Goal: Task Accomplishment & Management: Complete application form

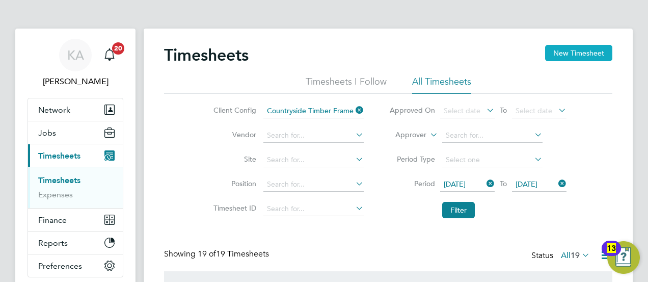
click at [593, 51] on button "New Timesheet" at bounding box center [578, 53] width 67 height 16
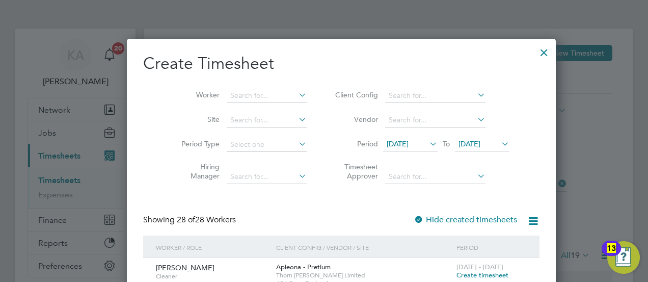
click at [476, 92] on icon at bounding box center [476, 95] width 0 height 14
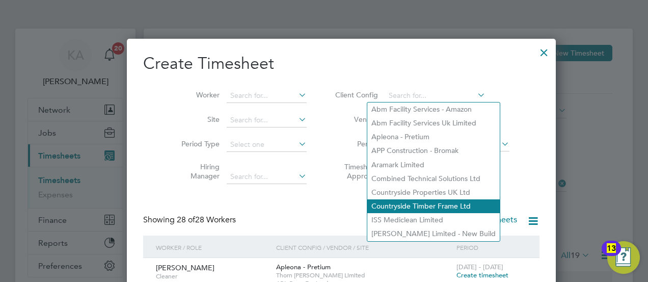
click at [413, 202] on li "Countryside Timber Frame Ltd" at bounding box center [434, 206] width 133 height 14
type input "Countryside Timber Frame Ltd"
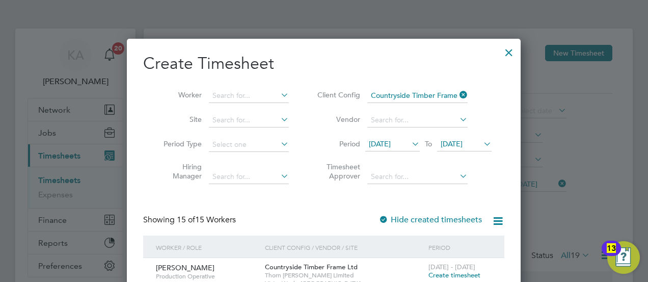
click at [410, 144] on icon at bounding box center [410, 144] width 0 height 14
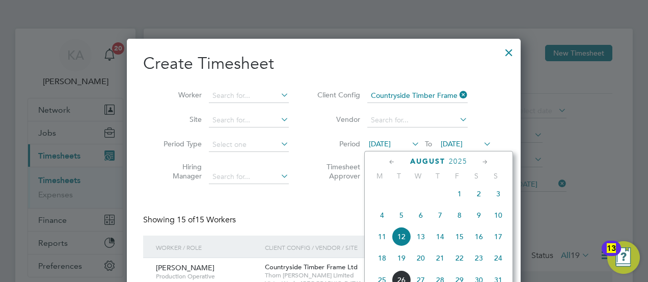
click at [384, 264] on span "18" at bounding box center [382, 257] width 19 height 19
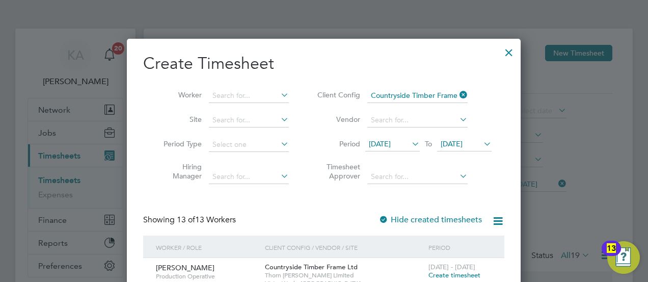
click at [463, 142] on span "[DATE]" at bounding box center [452, 143] width 22 height 9
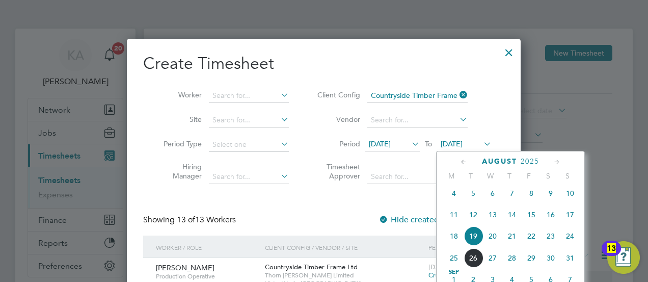
click at [571, 242] on span "24" at bounding box center [570, 235] width 19 height 19
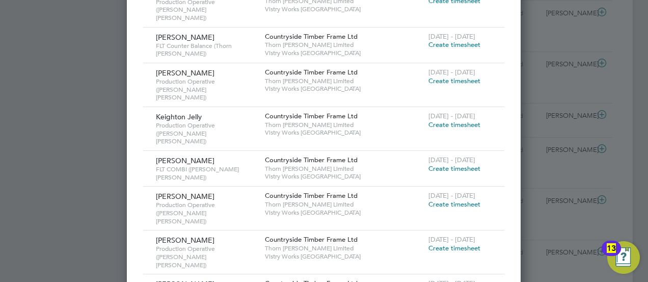
click at [460, 164] on span "Create timesheet" at bounding box center [455, 168] width 52 height 9
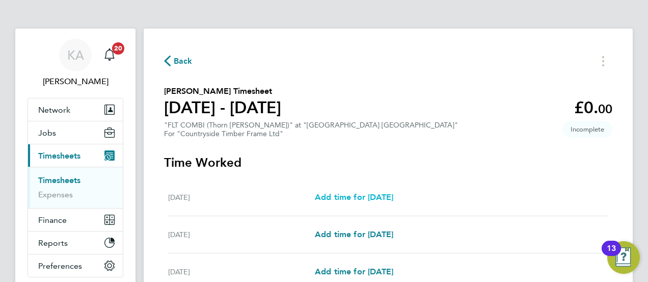
click at [379, 194] on span "Add time for [DATE]" at bounding box center [354, 197] width 79 height 10
select select "15"
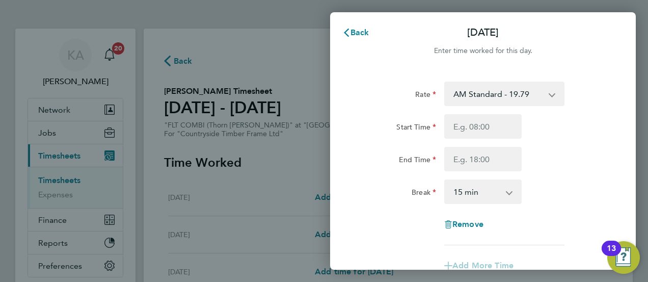
click at [542, 88] on select "AM Standard - 19.79 PM Standard - 21.57 PM OT 1 - 32.35 PM OT 2 - 43.14 OT2 AM …" at bounding box center [499, 94] width 106 height 22
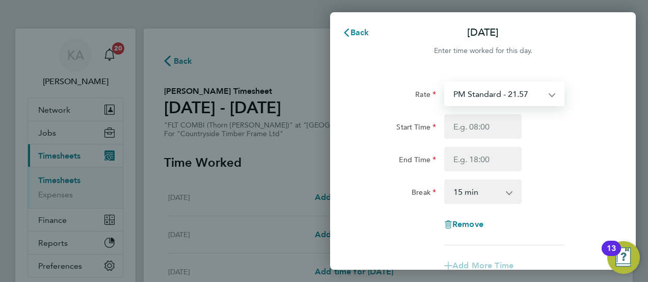
select select "15"
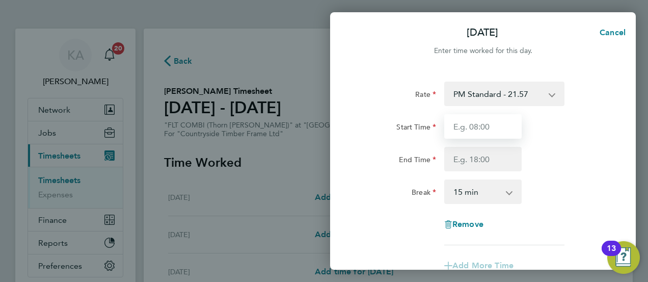
click at [468, 123] on input "Start Time" at bounding box center [482, 126] width 77 height 24
type input "14:00"
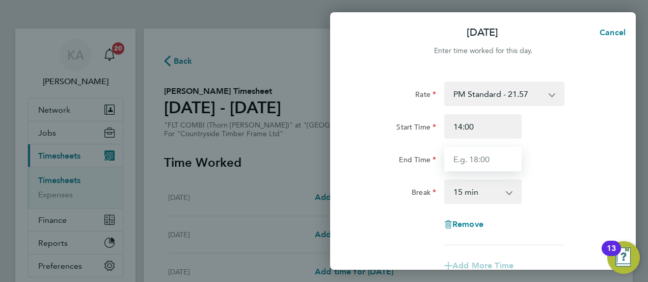
click at [484, 163] on input "End Time" at bounding box center [482, 159] width 77 height 24
type input "22:30"
click at [478, 193] on select "0 min 15 min 30 min 45 min 60 min 75 min 90 min" at bounding box center [477, 191] width 63 height 22
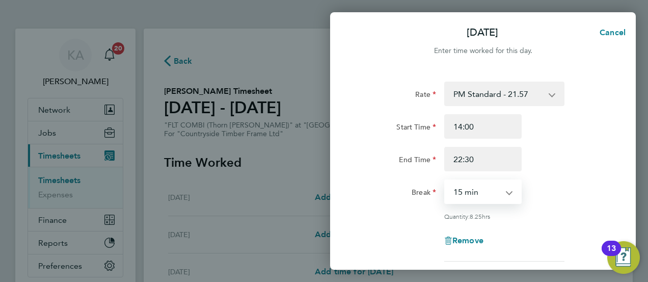
select select "30"
click at [446, 180] on select "0 min 15 min 30 min 45 min 60 min 75 min 90 min" at bounding box center [477, 191] width 63 height 22
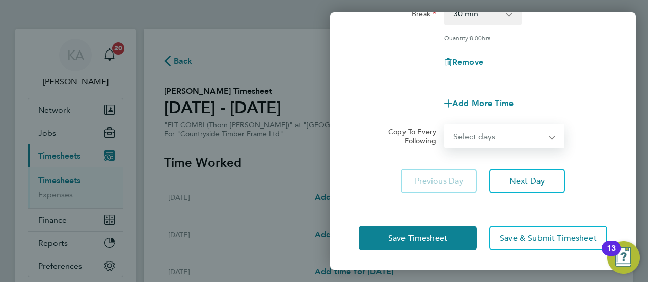
click at [510, 139] on select "Select days Day Weekday (Mon-Fri) Weekend (Sat-Sun) [DATE] [DATE] [DATE] [DATE]…" at bounding box center [499, 136] width 107 height 22
select select "WEEKDAY"
click at [446, 125] on select "Select days Day Weekday (Mon-Fri) Weekend (Sat-Sun) [DATE] [DATE] [DATE] [DATE]…" at bounding box center [499, 136] width 107 height 22
select select "[DATE]"
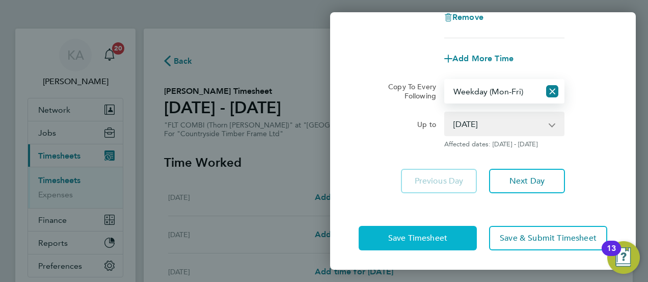
click at [394, 234] on span "Save Timesheet" at bounding box center [417, 238] width 59 height 10
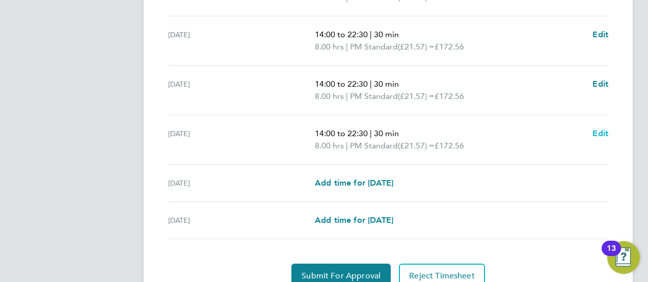
click at [597, 130] on span "Edit" at bounding box center [601, 133] width 16 height 10
select select "30"
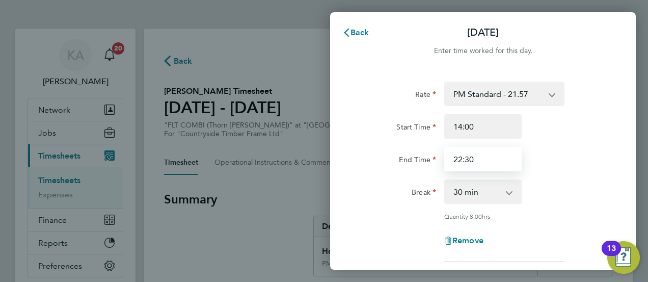
click at [494, 154] on input "22:30" at bounding box center [482, 159] width 77 height 24
drag, startPoint x: 494, startPoint y: 154, endPoint x: 413, endPoint y: 156, distance: 80.6
click at [414, 156] on div "End Time 22:30" at bounding box center [483, 159] width 257 height 24
type input "20:00"
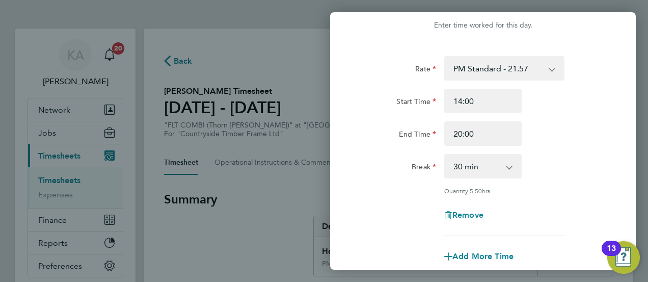
click at [572, 130] on div "End Time 20:00" at bounding box center [483, 133] width 257 height 24
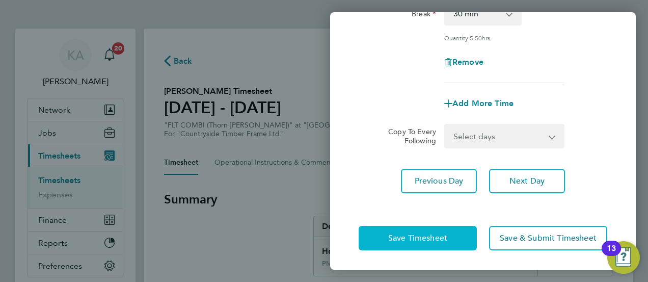
click at [381, 231] on button "Save Timesheet" at bounding box center [418, 238] width 118 height 24
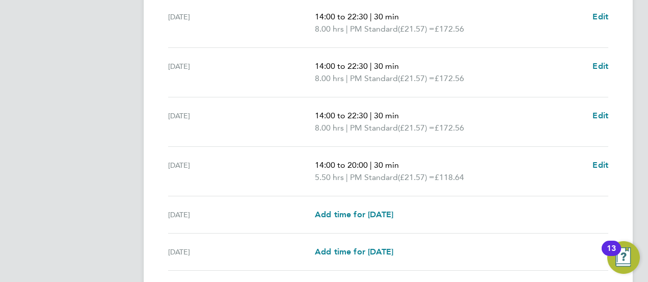
scroll to position [453, 0]
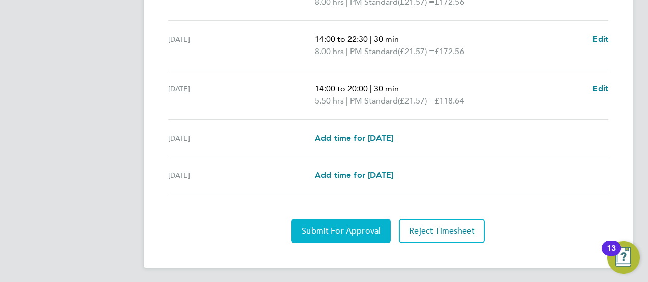
click at [320, 230] on span "Submit For Approval" at bounding box center [341, 231] width 79 height 10
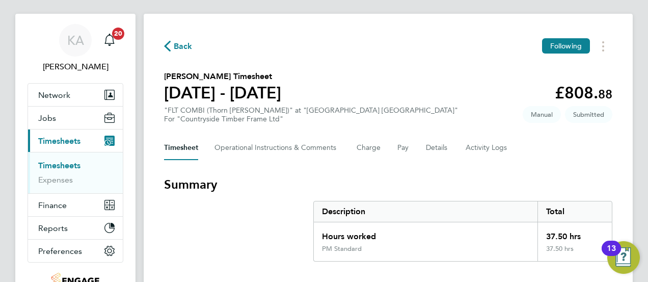
scroll to position [0, 0]
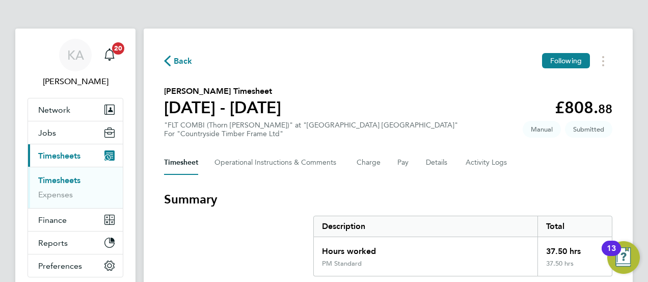
click at [184, 60] on span "Back" at bounding box center [183, 61] width 19 height 12
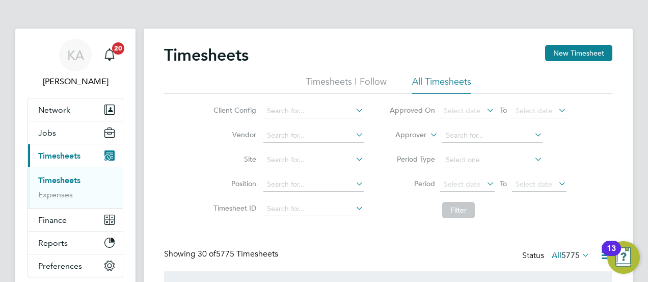
scroll to position [34, 88]
click at [354, 109] on icon at bounding box center [354, 110] width 0 height 14
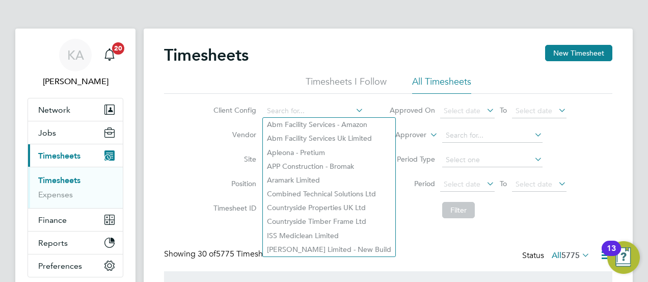
drag, startPoint x: 327, startPoint y: 221, endPoint x: 442, endPoint y: 175, distance: 124.5
click at [327, 221] on li "Countryside Timber Frame Ltd" at bounding box center [329, 222] width 133 height 14
type input "Countryside Timber Frame Ltd"
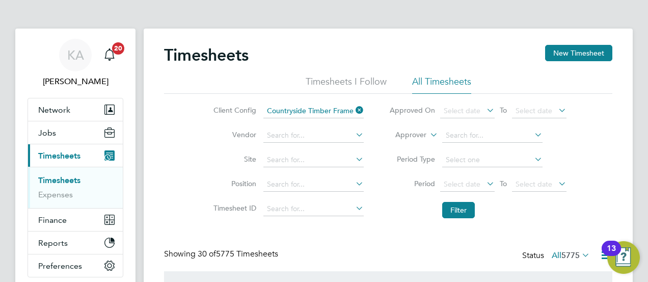
click at [485, 108] on icon at bounding box center [485, 110] width 0 height 14
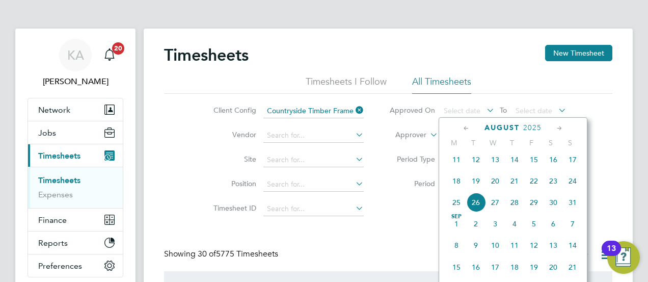
click at [528, 82] on ul "Timesheets I Follow All Timesheets" at bounding box center [388, 84] width 449 height 18
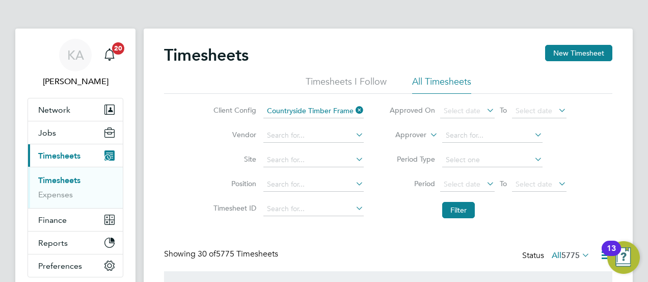
click at [485, 179] on icon at bounding box center [485, 183] width 0 height 14
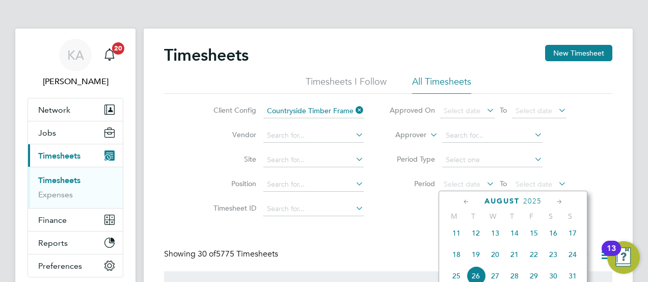
drag, startPoint x: 458, startPoint y: 259, endPoint x: 462, endPoint y: 252, distance: 8.2
click at [458, 258] on span "18" at bounding box center [456, 254] width 19 height 19
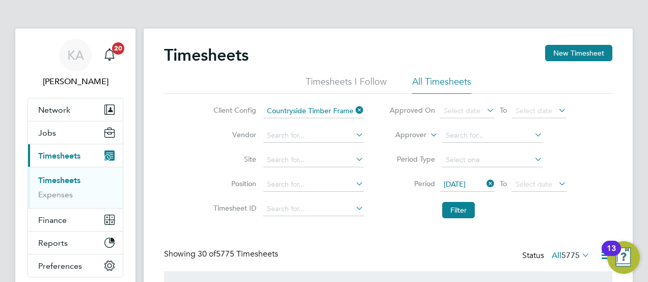
click at [557, 180] on icon at bounding box center [557, 183] width 0 height 14
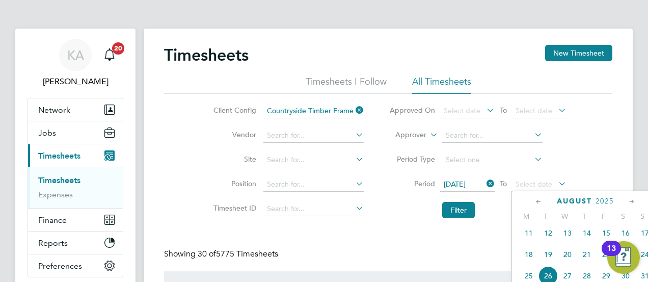
click at [645, 258] on span "24" at bounding box center [645, 254] width 19 height 19
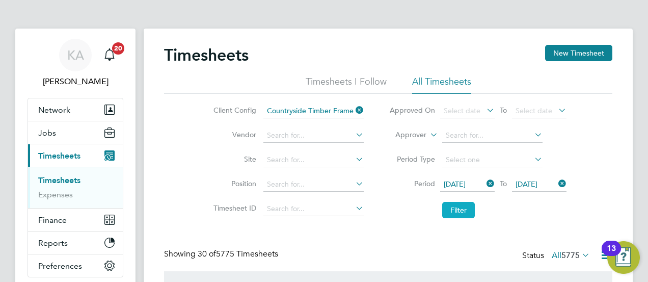
click at [461, 206] on button "Filter" at bounding box center [458, 210] width 33 height 16
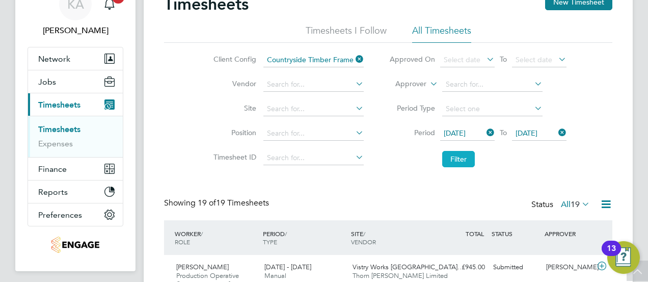
click at [452, 163] on button "Filter" at bounding box center [458, 159] width 33 height 16
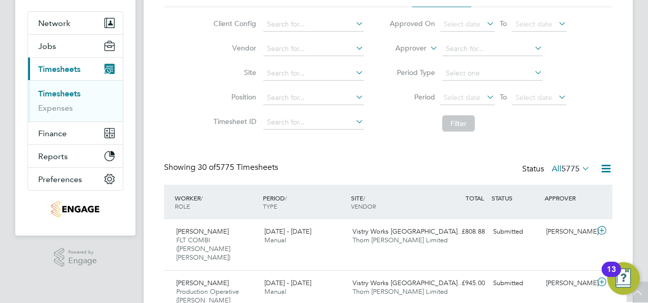
click at [580, 166] on icon at bounding box center [580, 168] width 0 height 14
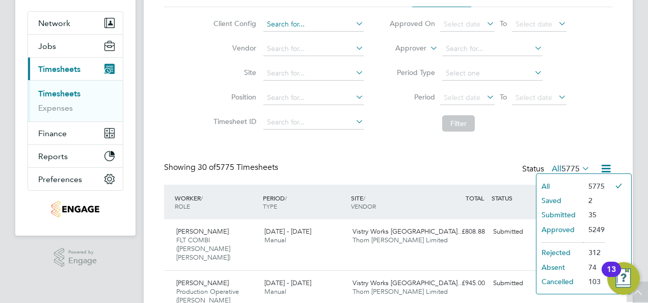
click at [350, 20] on input at bounding box center [314, 24] width 100 height 14
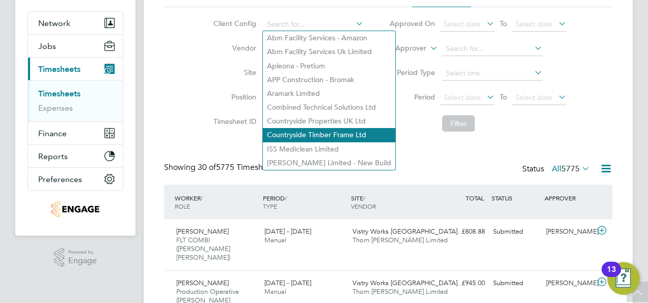
click at [310, 136] on li "Countryside Timber Frame Ltd" at bounding box center [329, 135] width 133 height 14
type input "Countryside Timber Frame Ltd"
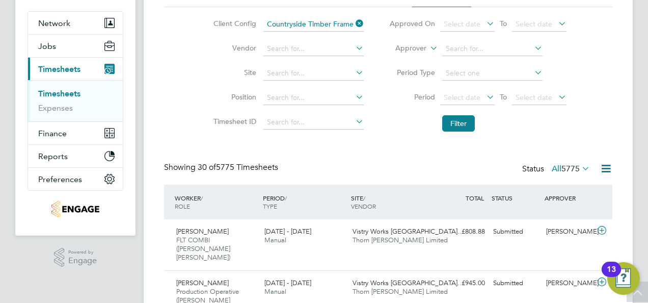
click at [485, 94] on icon at bounding box center [485, 97] width 0 height 14
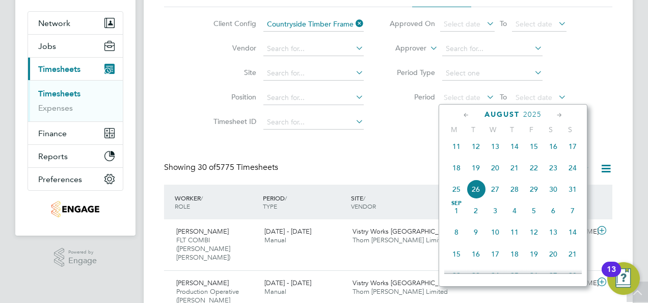
click at [454, 173] on span "18" at bounding box center [456, 167] width 19 height 19
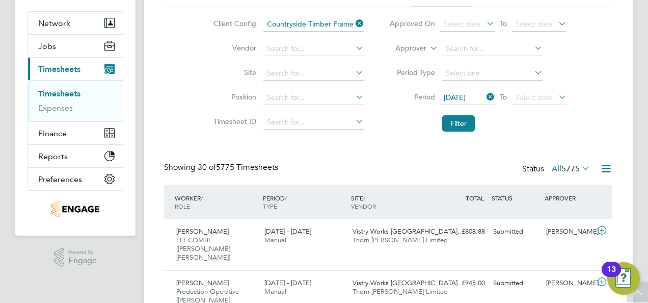
click at [557, 96] on icon at bounding box center [557, 97] width 0 height 14
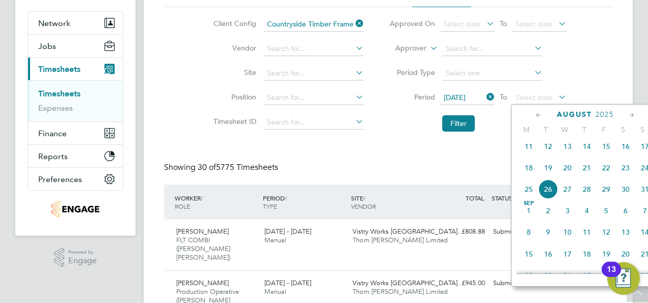
click at [646, 172] on span "24" at bounding box center [645, 167] width 19 height 19
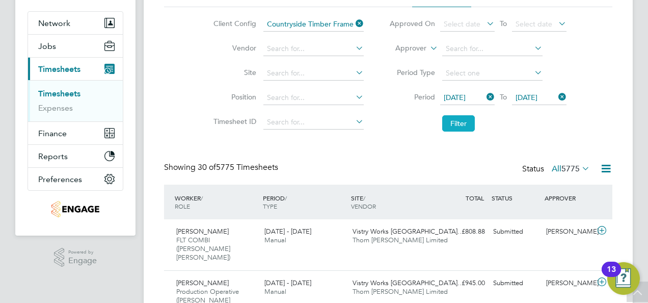
click at [459, 124] on button "Filter" at bounding box center [458, 123] width 33 height 16
click at [562, 166] on label "All 20" at bounding box center [575, 169] width 29 height 10
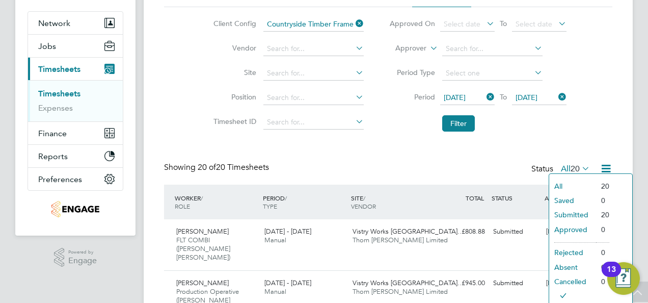
click at [601, 165] on icon at bounding box center [606, 168] width 13 height 13
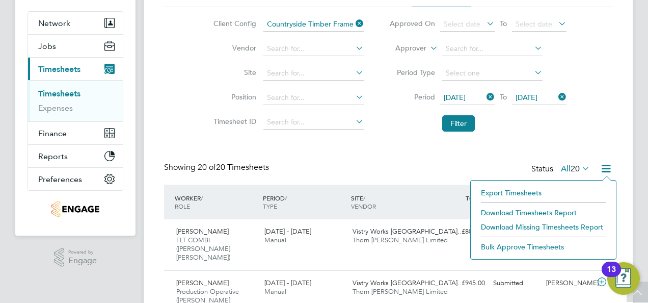
click at [547, 211] on li "Download Timesheets Report" at bounding box center [543, 212] width 135 height 14
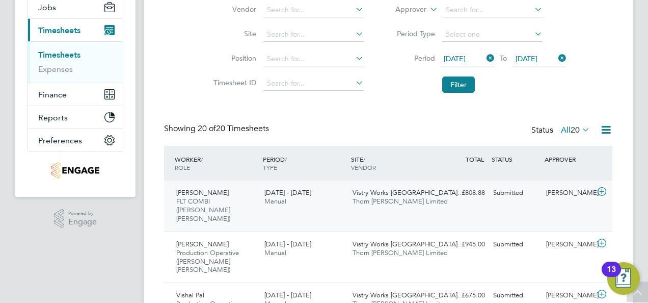
scroll to position [138, 0]
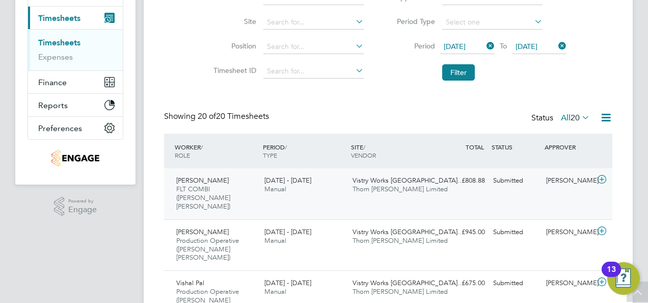
click at [603, 178] on icon at bounding box center [602, 179] width 13 height 8
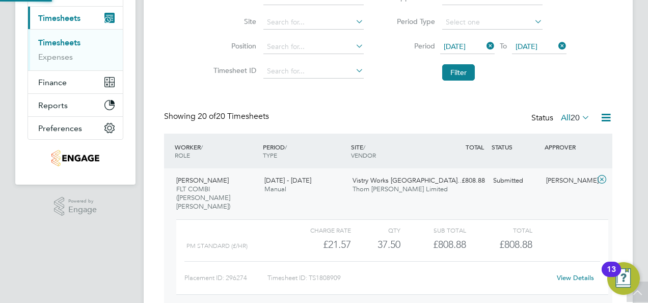
scroll to position [17, 99]
click at [577, 224] on div "Charge rate QTY Sub Total Total" at bounding box center [392, 230] width 432 height 12
click at [580, 273] on link "View Details" at bounding box center [575, 277] width 37 height 9
